Goal: Information Seeking & Learning: Compare options

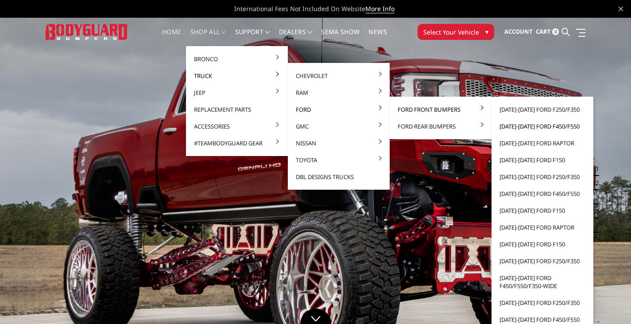
click at [534, 125] on link "[DATE]-[DATE] Ford F450/F550" at bounding box center [542, 126] width 95 height 17
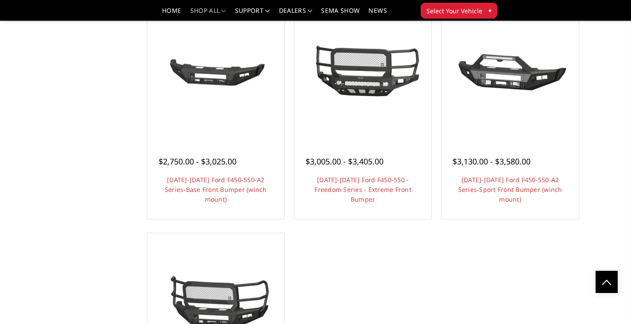
scroll to position [664, 0]
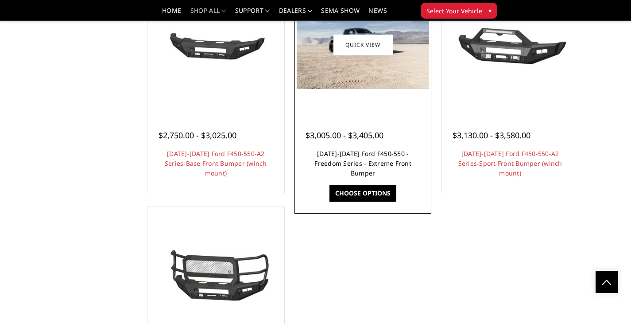
click at [384, 174] on link "2023-2025 Ford F450-550 - Freedom Series - Extreme Front Bumper" at bounding box center [362, 163] width 97 height 28
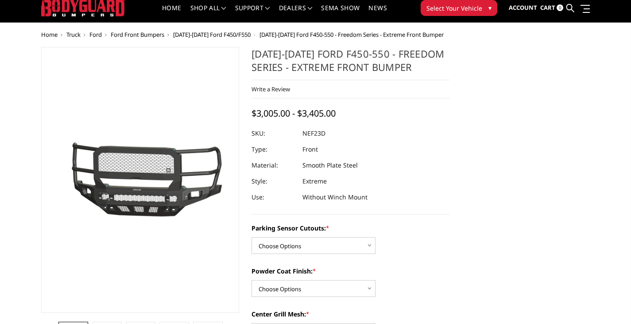
scroll to position [44, 0]
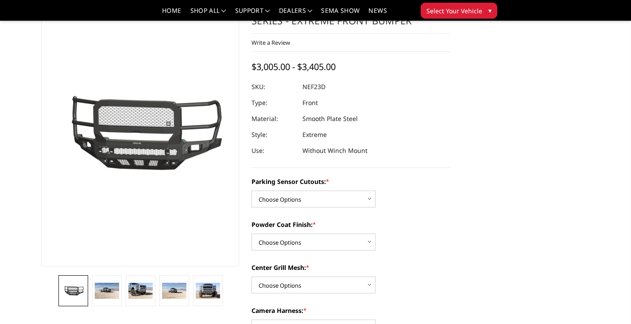
drag, startPoint x: 102, startPoint y: 293, endPoint x: 125, endPoint y: 292, distance: 23.0
click at [102, 292] on img at bounding box center [107, 290] width 24 height 16
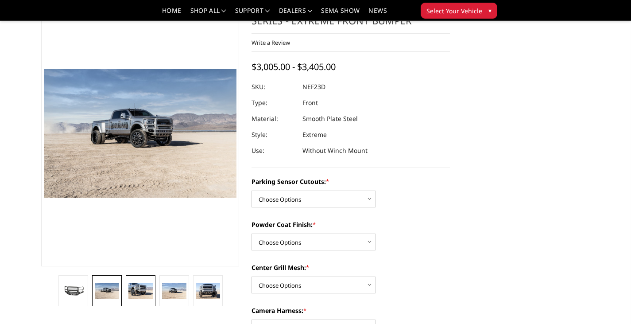
click at [142, 291] on img at bounding box center [140, 290] width 24 height 16
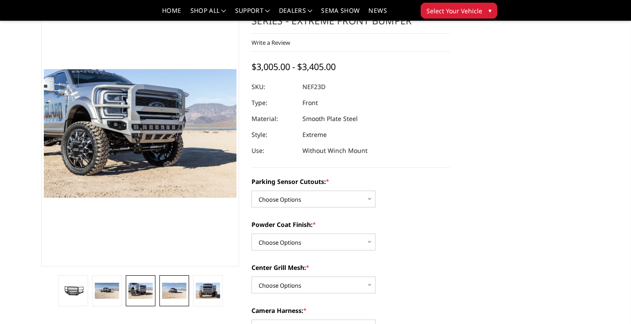
click at [180, 292] on img at bounding box center [174, 290] width 24 height 16
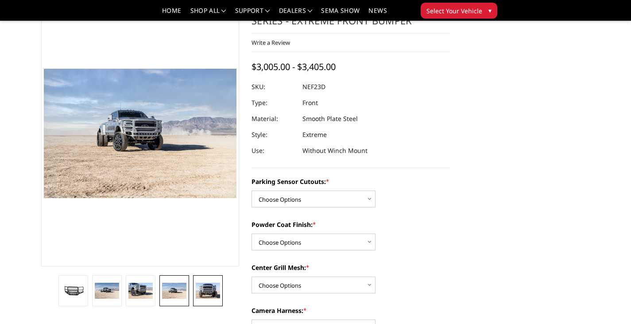
click at [207, 294] on img at bounding box center [208, 290] width 24 height 16
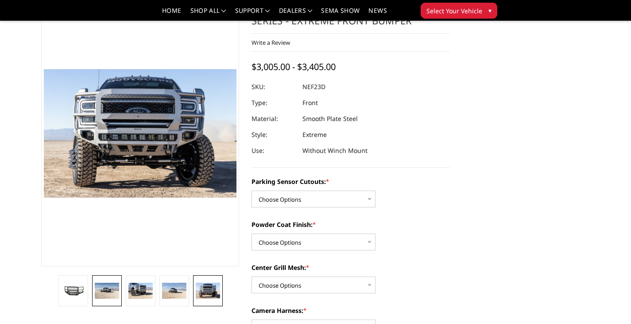
click at [106, 287] on img at bounding box center [107, 290] width 24 height 16
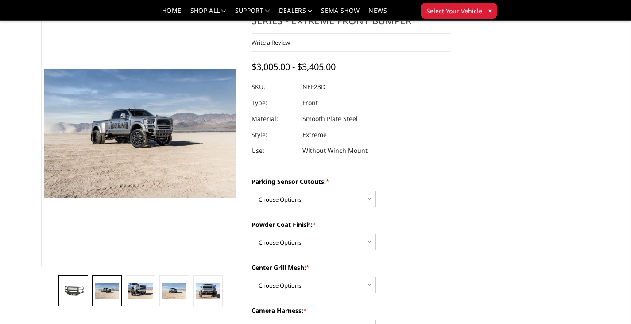
click at [75, 290] on img at bounding box center [73, 290] width 24 height 13
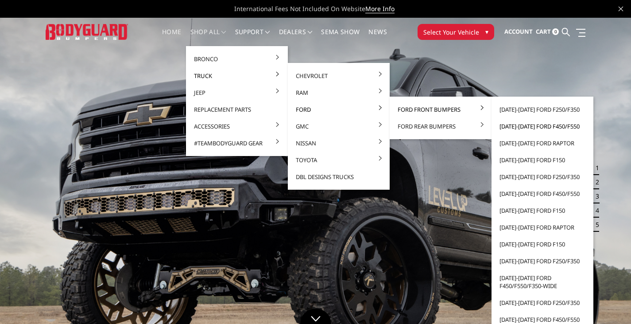
click at [538, 125] on link "[DATE]-[DATE] Ford F450/F550" at bounding box center [542, 126] width 95 height 17
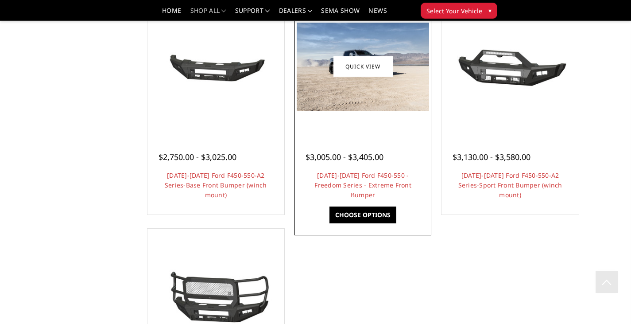
scroll to position [797, 0]
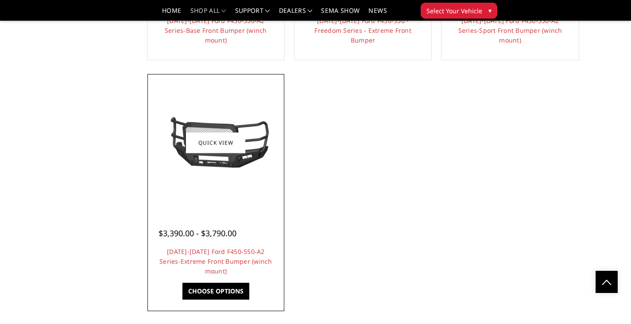
click at [247, 195] on div at bounding box center [216, 142] width 132 height 132
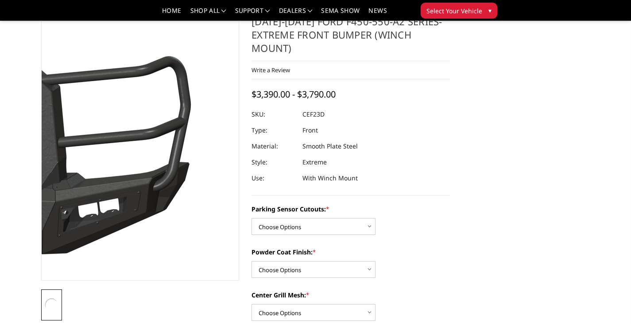
scroll to position [44, 0]
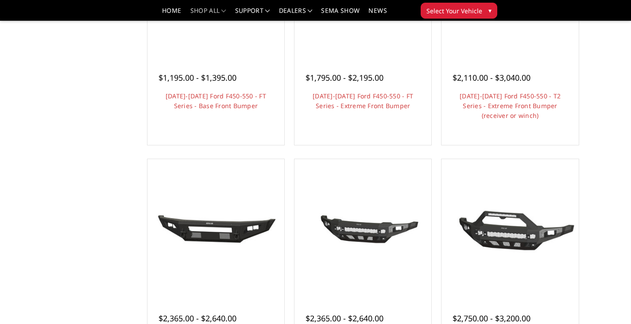
scroll to position [133, 0]
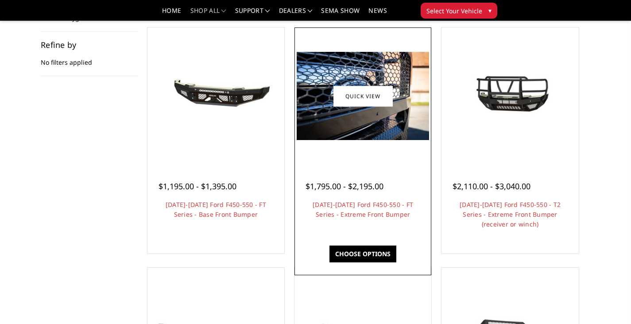
click at [383, 124] on img at bounding box center [363, 96] width 132 height 88
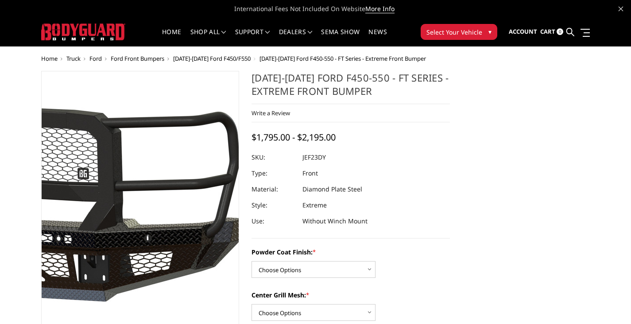
click at [182, 190] on img at bounding box center [8, 204] width 567 height 265
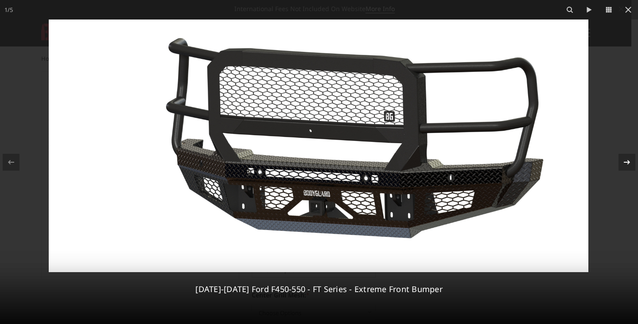
click at [625, 168] on div at bounding box center [626, 162] width 17 height 17
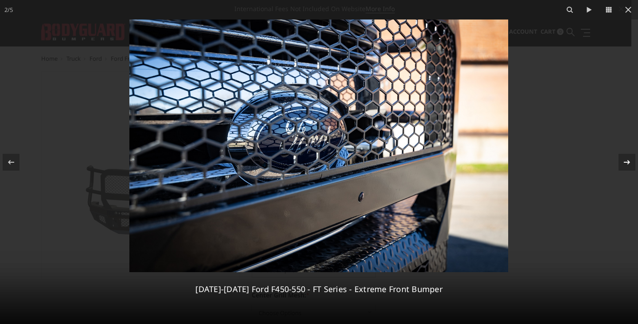
click at [625, 165] on icon at bounding box center [626, 162] width 11 height 11
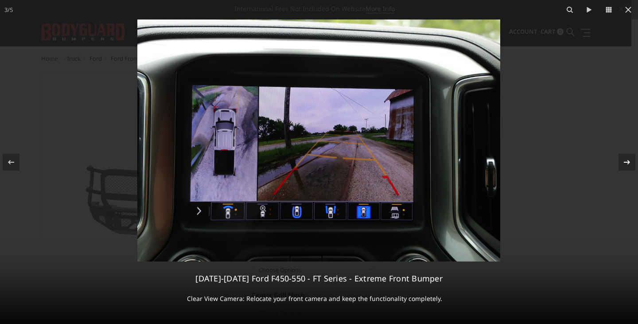
click at [625, 165] on icon at bounding box center [626, 162] width 11 height 11
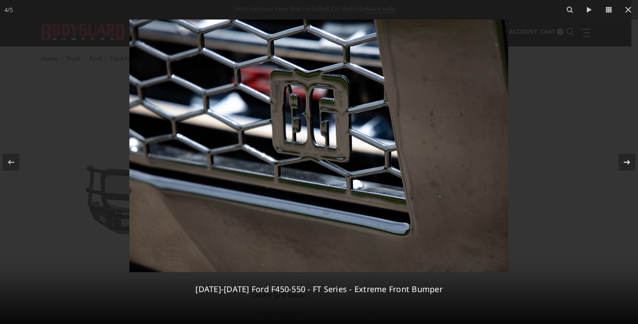
click at [625, 165] on icon at bounding box center [626, 162] width 11 height 11
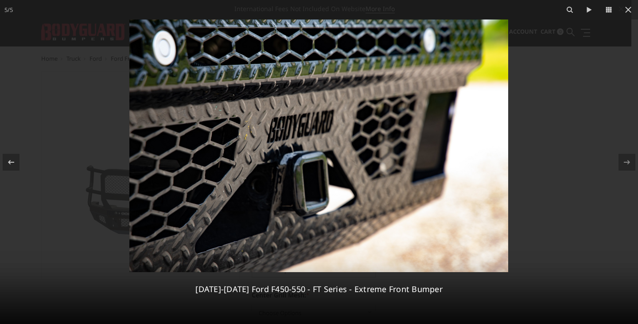
drag, startPoint x: 564, startPoint y: 98, endPoint x: 594, endPoint y: 44, distance: 61.7
click at [564, 98] on div at bounding box center [319, 162] width 638 height 324
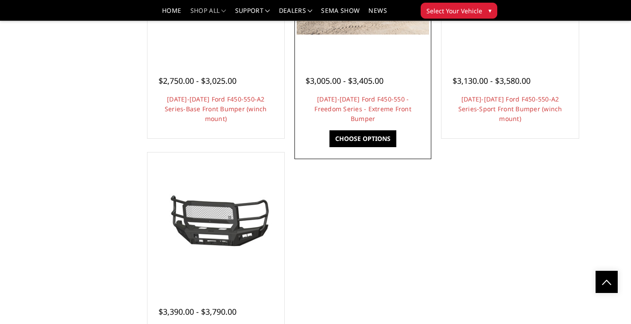
scroll to position [620, 0]
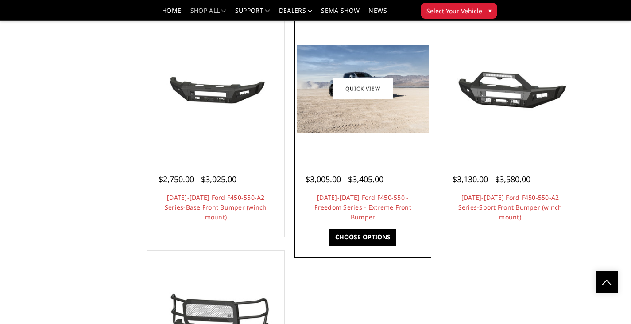
click at [378, 114] on img at bounding box center [363, 89] width 132 height 88
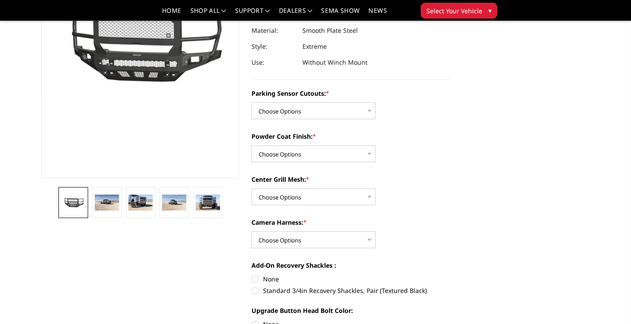
scroll to position [133, 0]
click at [207, 206] on img at bounding box center [208, 202] width 24 height 16
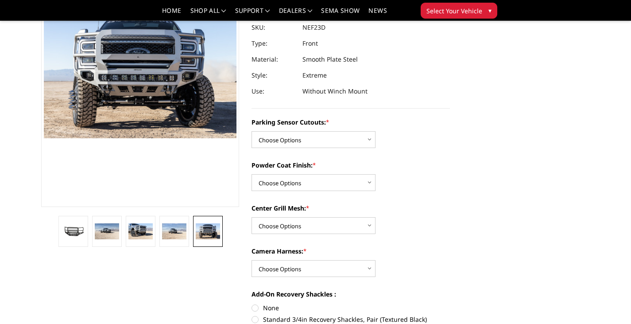
scroll to position [89, 0]
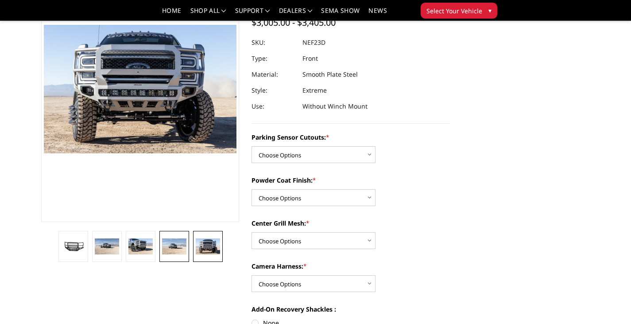
click at [171, 247] on img at bounding box center [174, 246] width 24 height 16
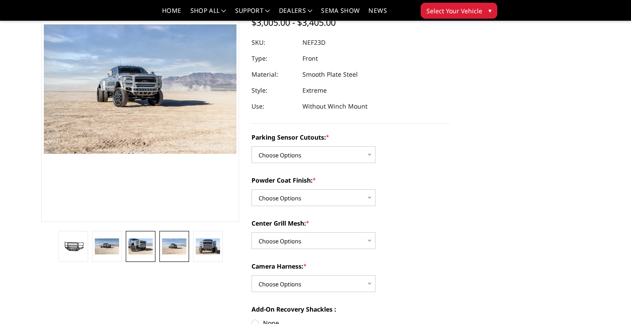
click at [139, 240] on img at bounding box center [140, 246] width 24 height 16
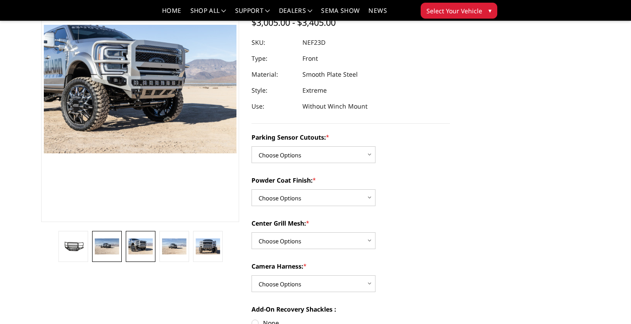
drag, startPoint x: 104, startPoint y: 243, endPoint x: 120, endPoint y: 242, distance: 15.5
click at [105, 243] on img at bounding box center [107, 246] width 24 height 16
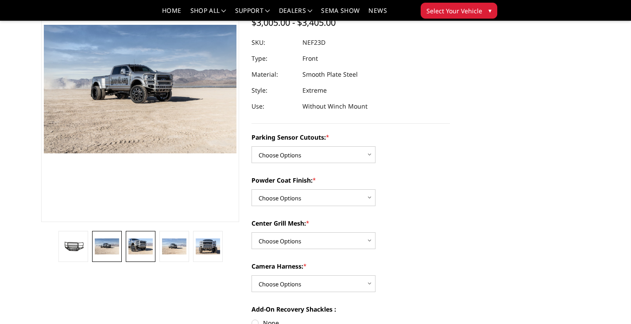
click at [146, 252] on img at bounding box center [140, 246] width 24 height 16
